Goal: Subscribe to service/newsletter

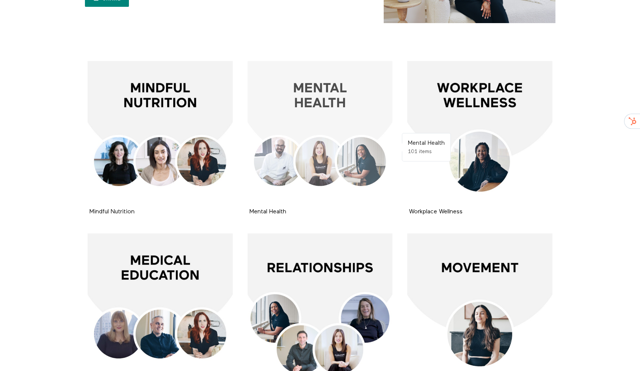
scroll to position [112, 0]
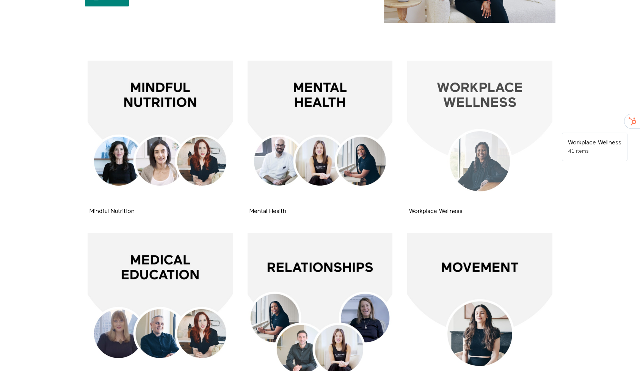
click at [472, 98] on div at bounding box center [479, 133] width 145 height 145
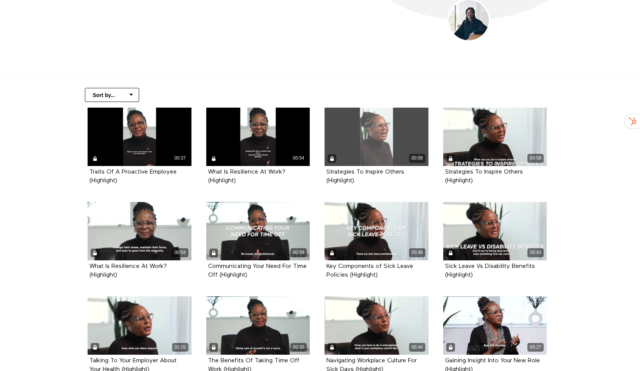
scroll to position [90, 0]
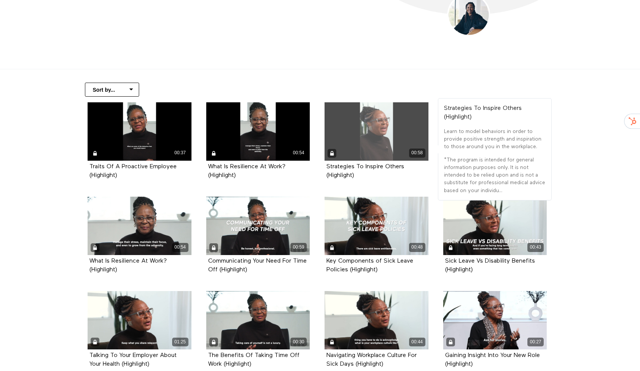
click at [377, 141] on div "00:58" at bounding box center [376, 131] width 104 height 58
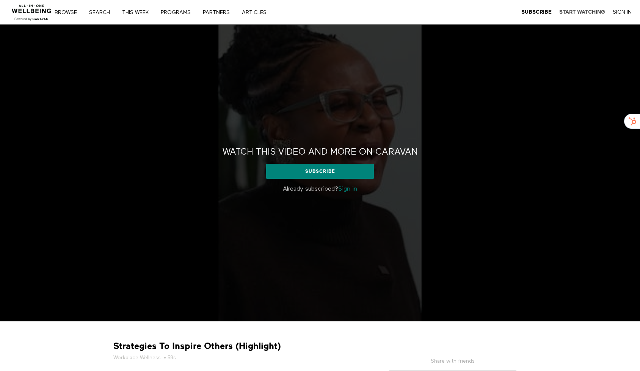
click at [576, 11] on strong "Start Watching" at bounding box center [582, 12] width 46 height 6
click at [214, 13] on link "PARTNERS" at bounding box center [219, 12] width 38 height 5
